Goal: Task Accomplishment & Management: Complete application form

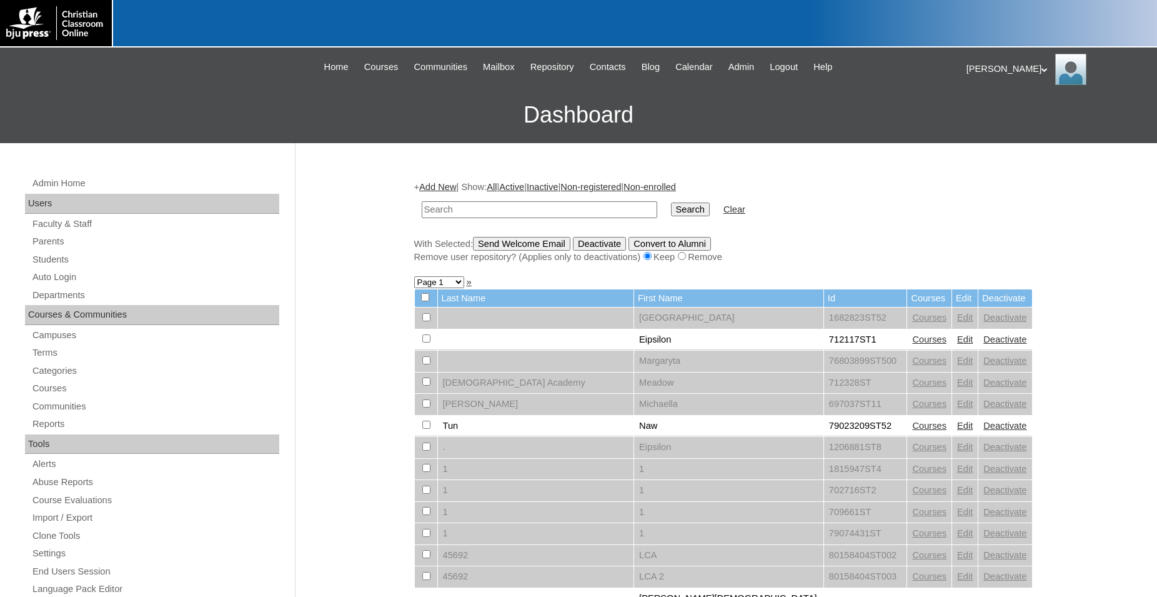
click at [563, 212] on input "text" at bounding box center [540, 209] width 236 height 17
type input "500012290"
click at [671, 202] on input "Search" at bounding box center [690, 209] width 39 height 14
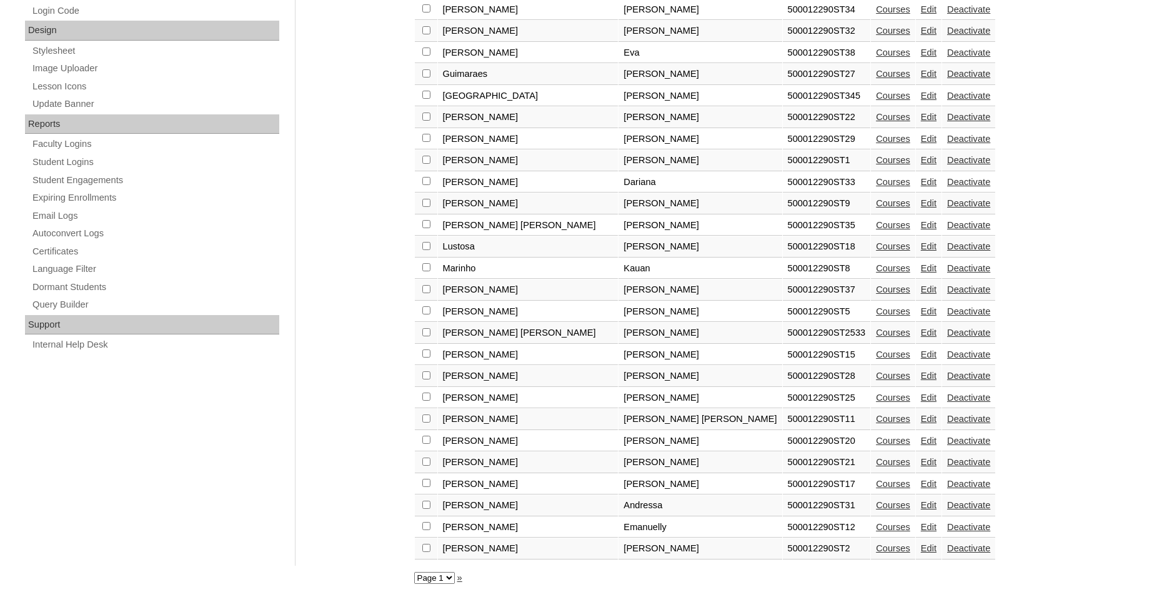
scroll to position [650, 0]
click at [414, 572] on select "Page 1" at bounding box center [434, 578] width 41 height 12
click at [452, 575] on select "Page 1" at bounding box center [434, 578] width 41 height 12
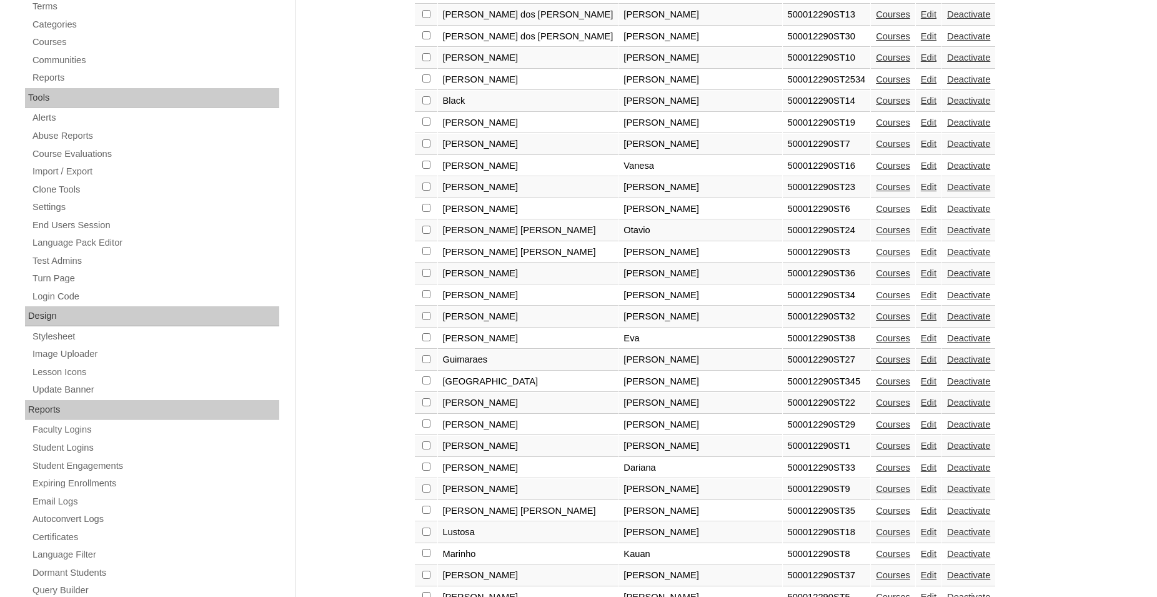
scroll to position [268, 0]
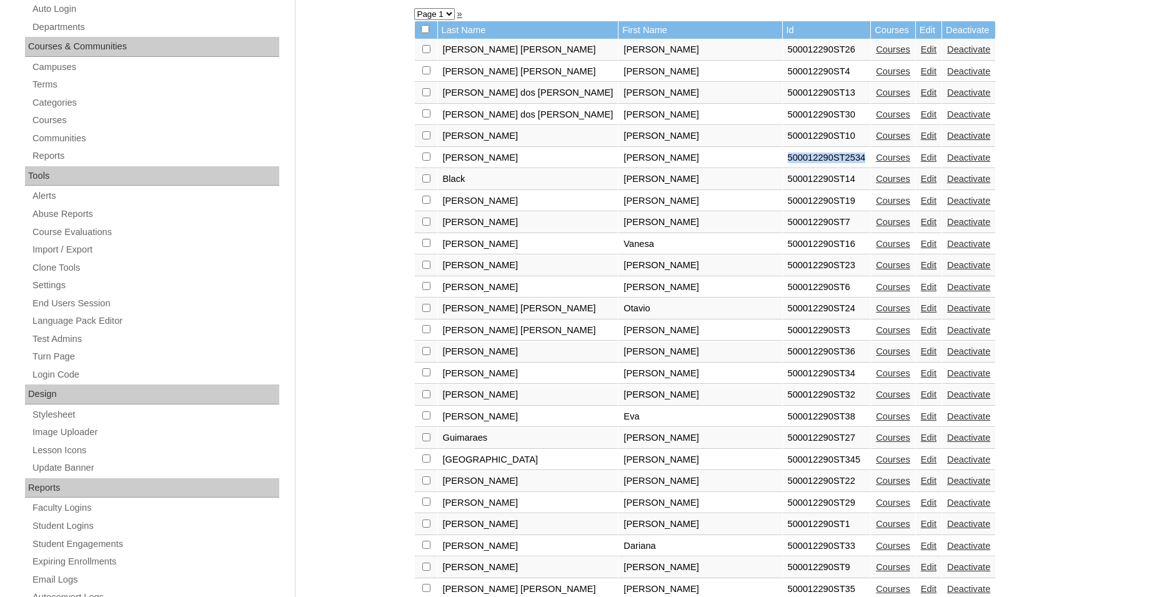
drag, startPoint x: 720, startPoint y: 166, endPoint x: 645, endPoint y: 166, distance: 74.3
click at [783, 166] on td "500012290ST2534" at bounding box center [827, 157] width 88 height 21
copy td "500012290ST2534"
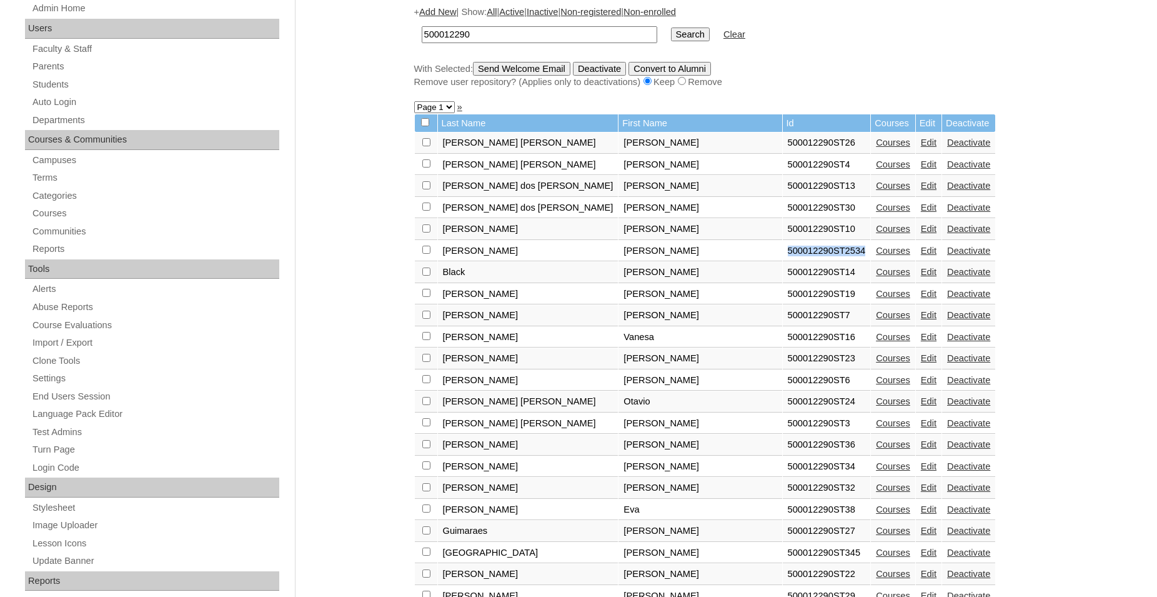
scroll to position [0, 0]
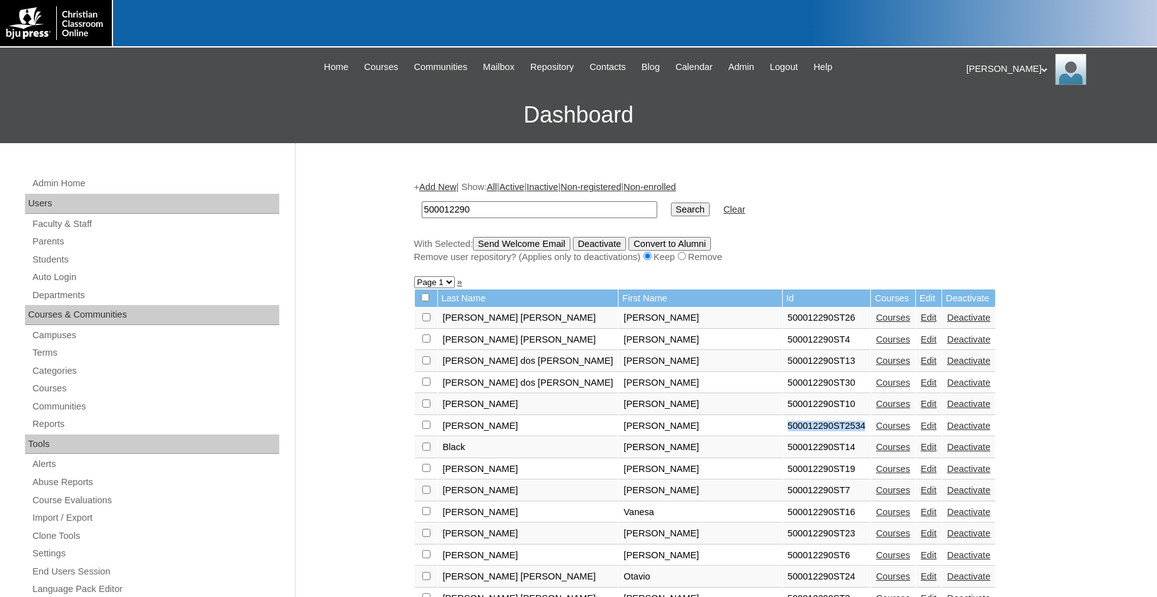
click at [445, 189] on link "Add New" at bounding box center [437, 187] width 37 height 10
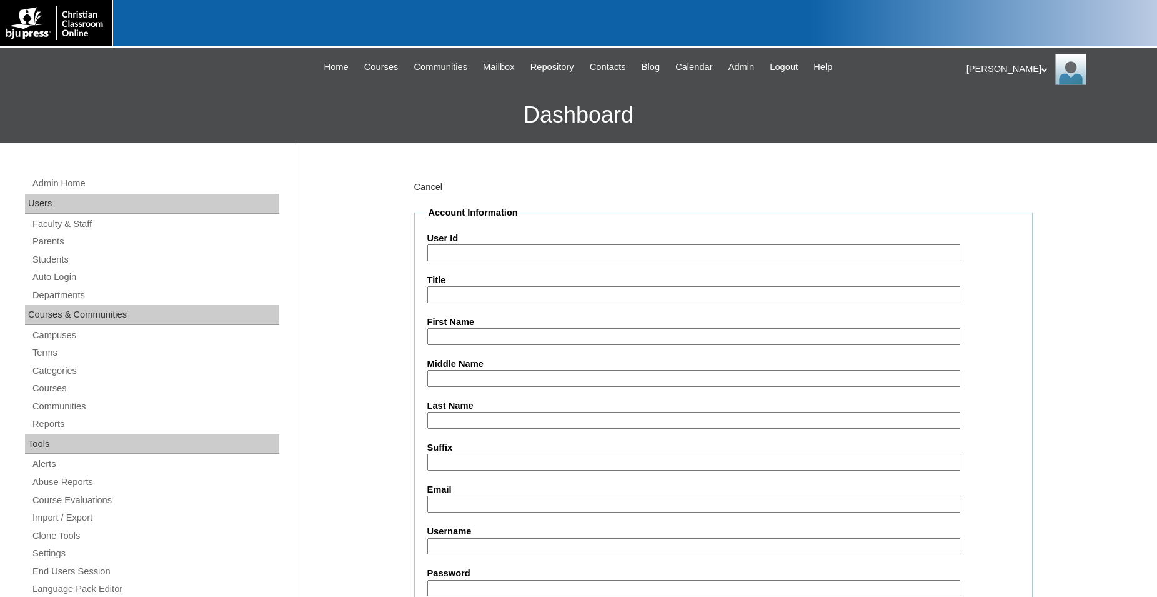
click at [533, 251] on input "User Id" at bounding box center [693, 252] width 533 height 17
paste input "500012290ST2534"
type input "500012290ST2535"
click at [484, 343] on input "First Name" at bounding box center [693, 336] width 533 height 17
type input "[PERSON_NAME]"
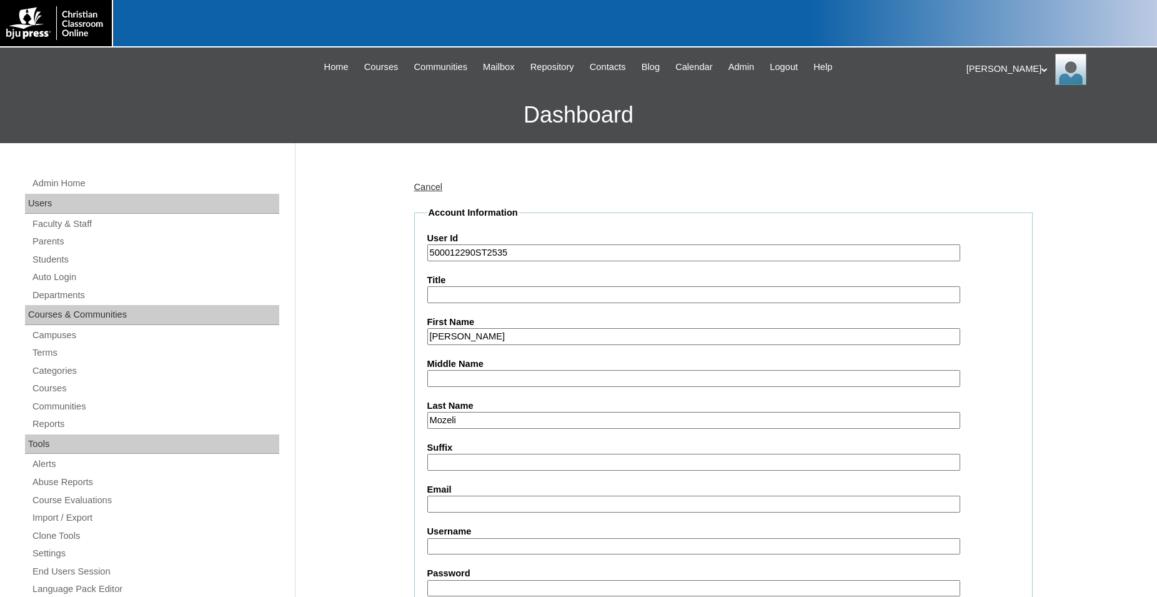
type input "Mozeli"
click at [519, 340] on input "[PERSON_NAME]" at bounding box center [693, 336] width 533 height 17
type input "[PERSON_NAME]"
click at [496, 505] on input "Email" at bounding box center [693, 503] width 533 height 17
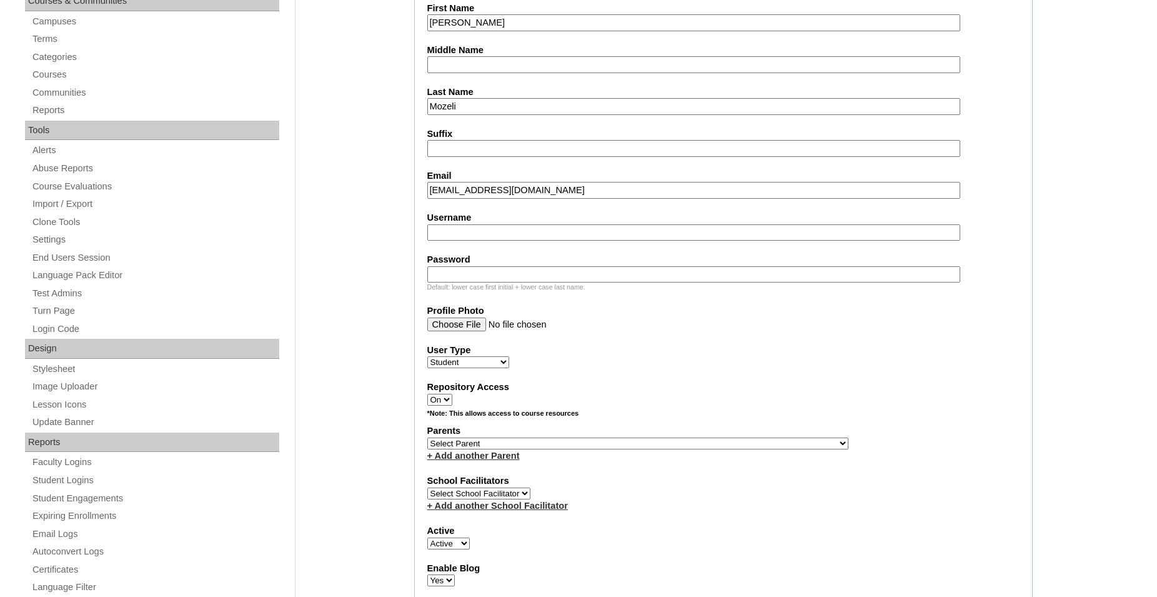
scroll to position [319, 0]
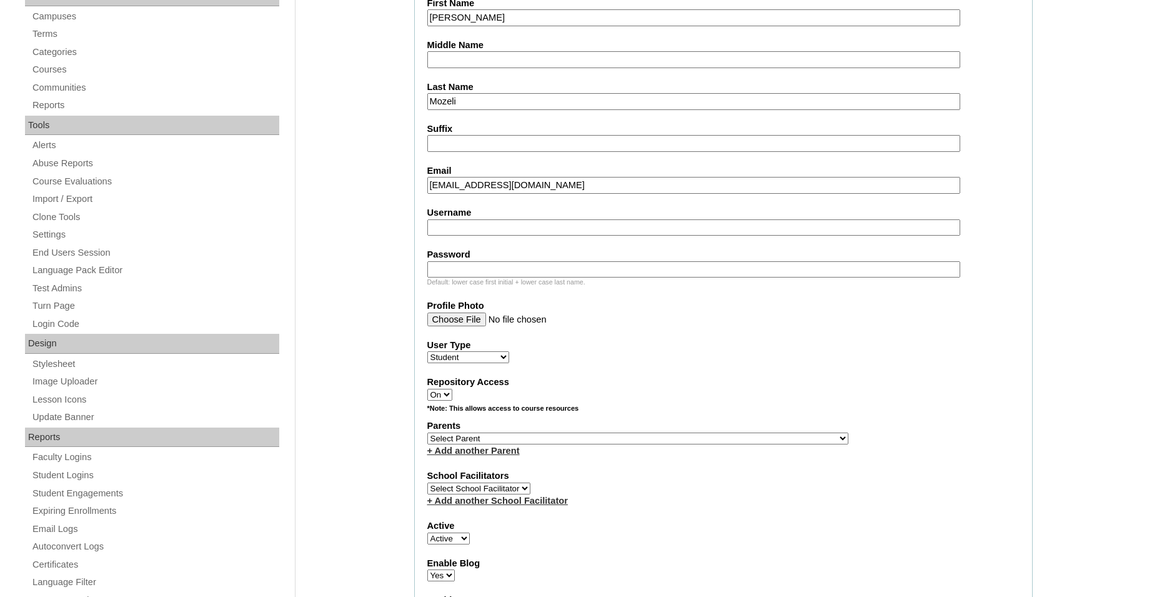
type input "[EMAIL_ADDRESS][DOMAIN_NAME]"
click at [834, 395] on div "Repository Access On Off" at bounding box center [723, 387] width 592 height 25
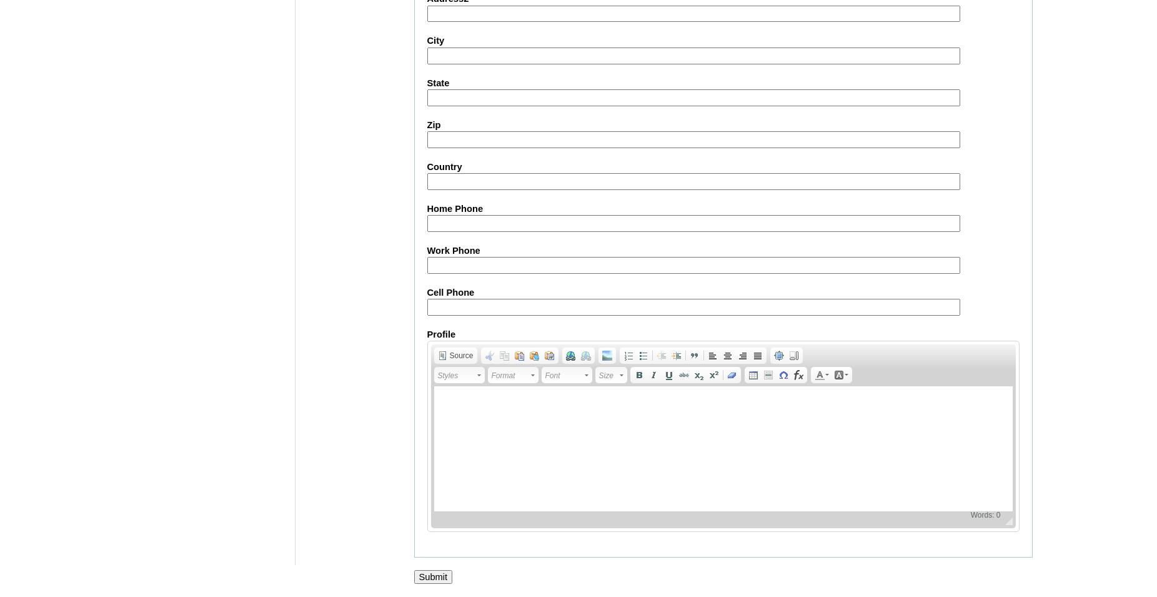
scroll to position [1324, 0]
click at [432, 575] on input "Submit" at bounding box center [433, 577] width 39 height 14
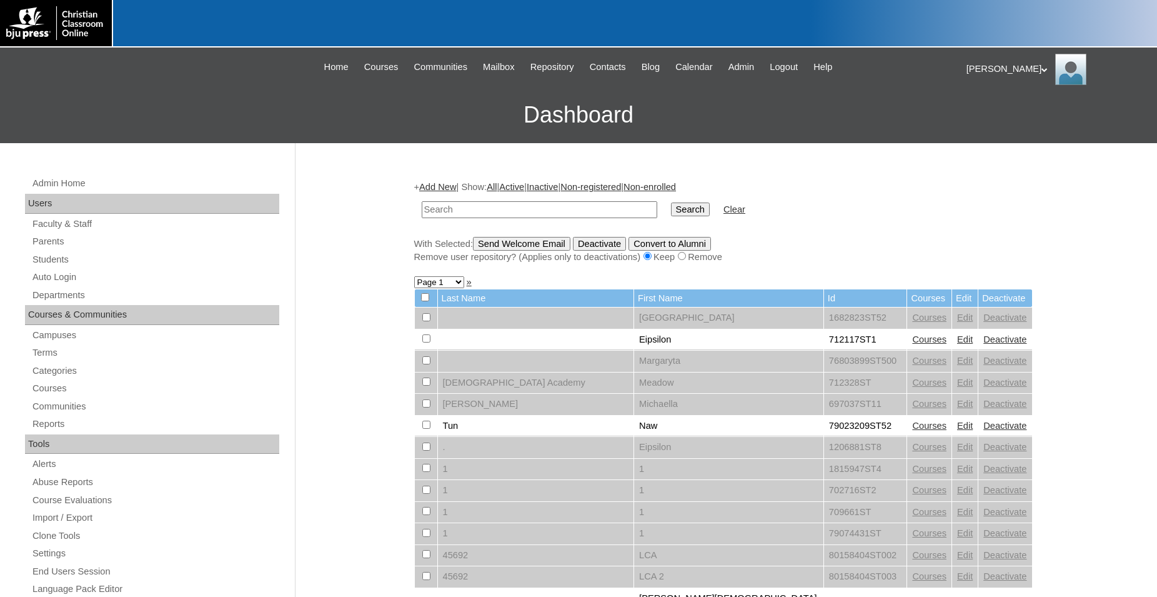
click at [1004, 74] on div "Jonelle My Profile My Settings Logout" at bounding box center [1056, 69] width 178 height 31
click at [993, 117] on span "Logout" at bounding box center [988, 116] width 25 height 9
